Goal: Use online tool/utility

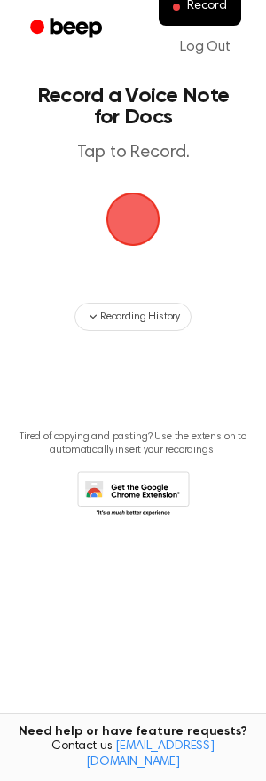
click at [146, 212] on span "button" at bounding box center [133, 219] width 50 height 50
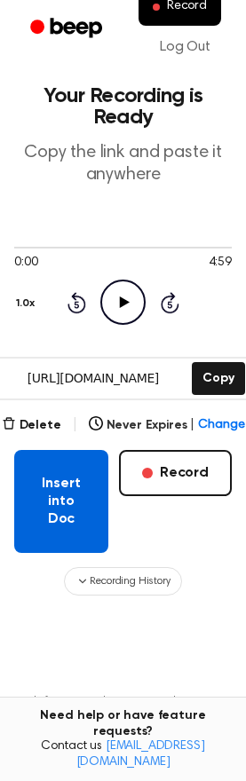
click at [75, 518] on button "Insert into Doc" at bounding box center [61, 501] width 94 height 103
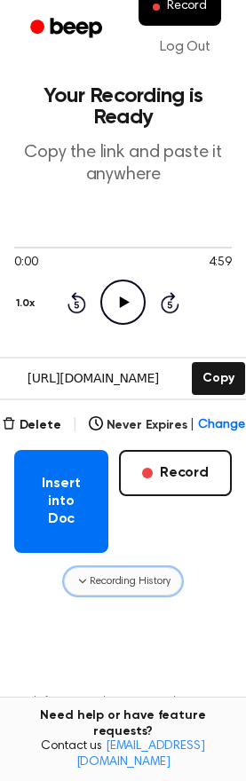
click at [107, 574] on span "Recording History" at bounding box center [130, 581] width 80 height 16
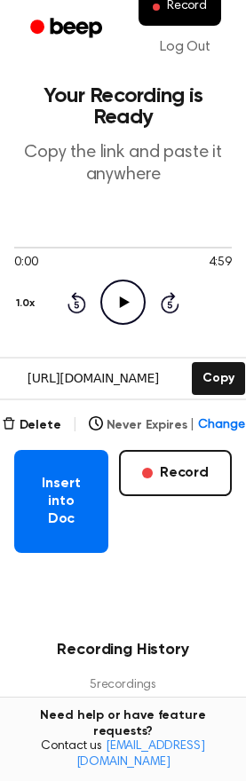
click at [155, 423] on button "Never Expires | Change" at bounding box center [167, 425] width 156 height 19
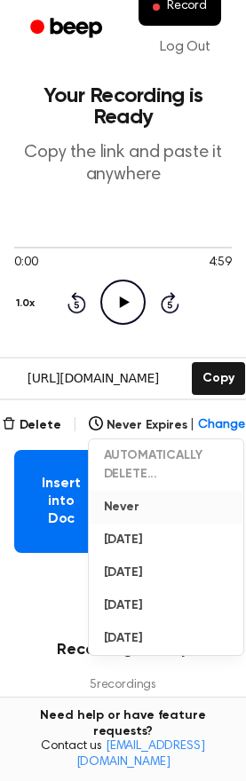
click at [129, 511] on button "Never" at bounding box center [167, 507] width 154 height 33
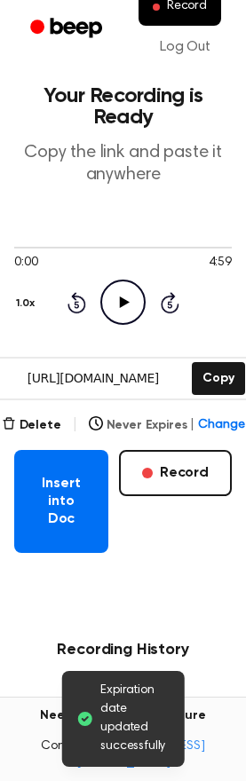
click at [154, 432] on button "Never Expires | Change" at bounding box center [167, 425] width 156 height 19
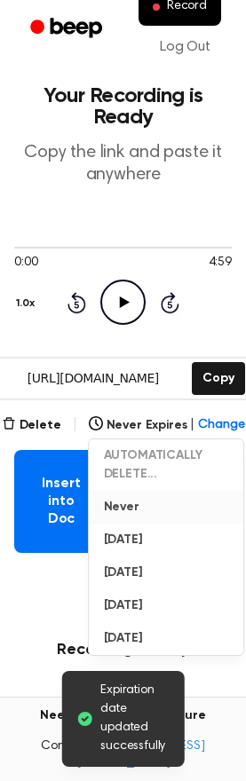
click at [141, 508] on button "Never" at bounding box center [167, 507] width 154 height 33
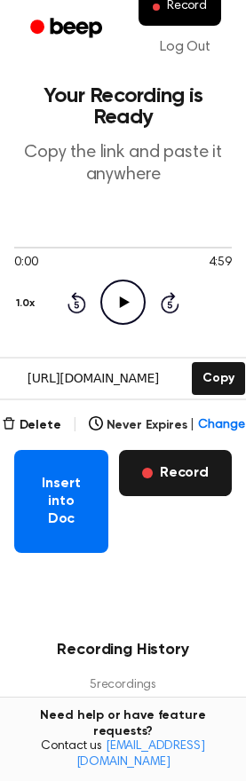
click at [177, 454] on button "Record" at bounding box center [175, 473] width 113 height 46
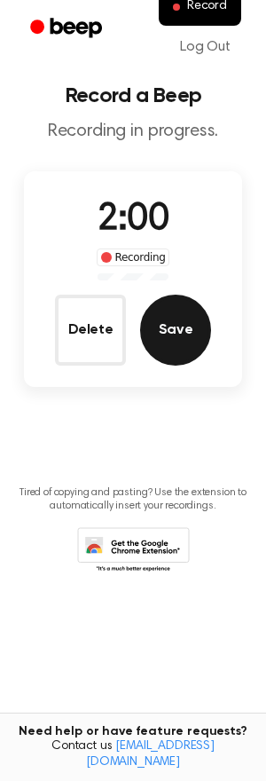
click at [193, 328] on button "Save" at bounding box center [175, 330] width 71 height 71
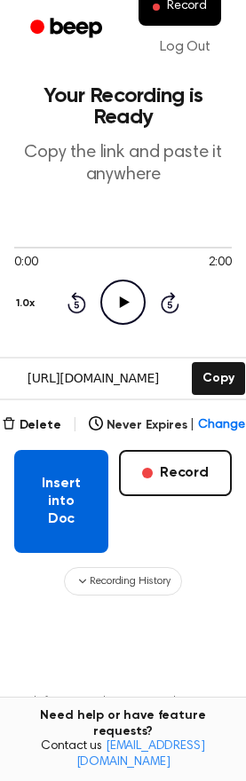
click at [43, 492] on button "Insert into Doc" at bounding box center [61, 501] width 94 height 103
